Goal: Task Accomplishment & Management: Manage account settings

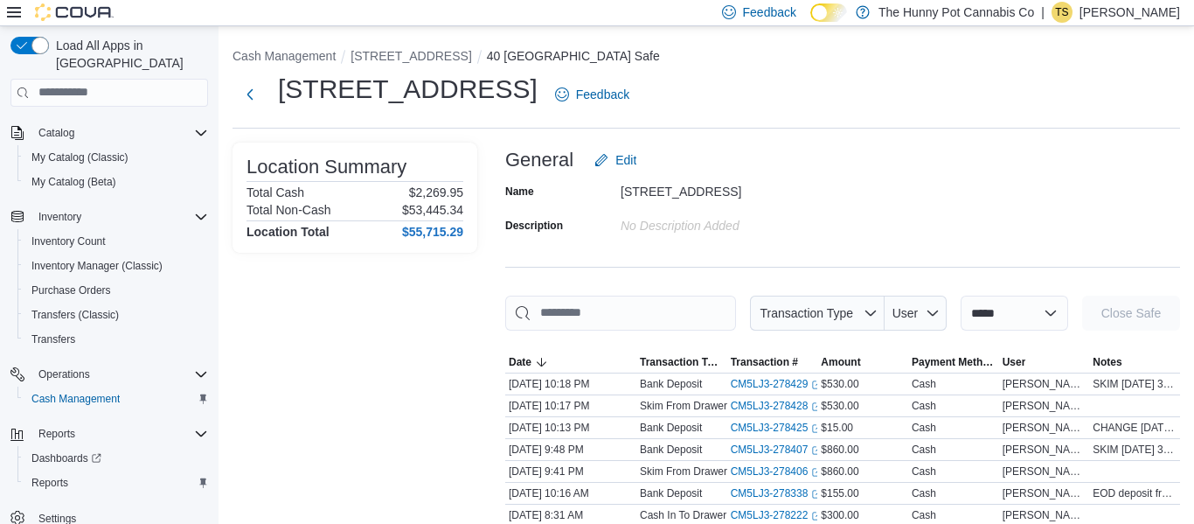
click at [1079, 22] on div "| TS Tash Slothouber" at bounding box center [1110, 12] width 139 height 21
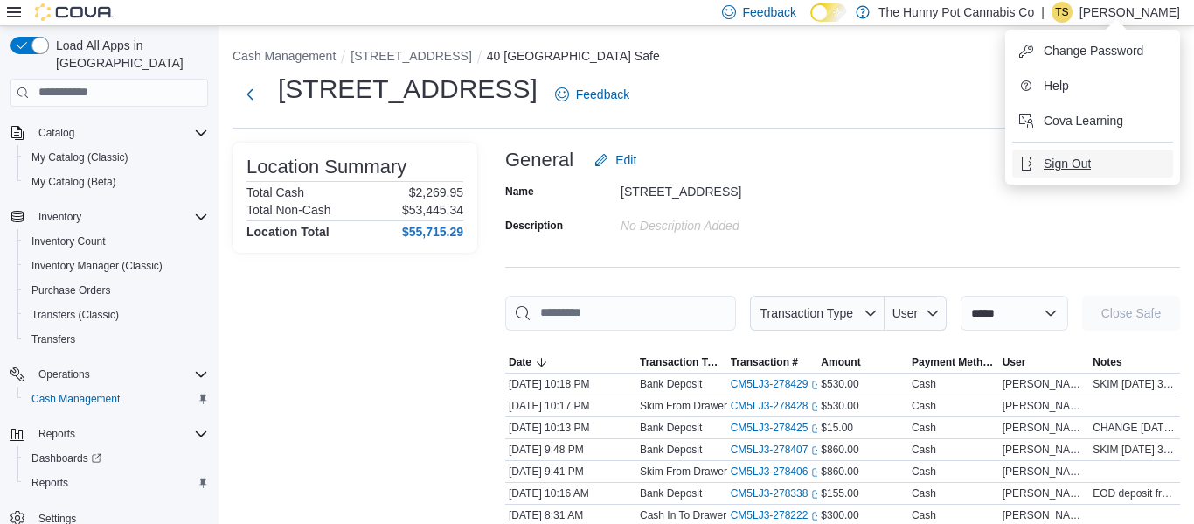
click at [1079, 172] on button "Sign Out" at bounding box center [1092, 164] width 161 height 28
